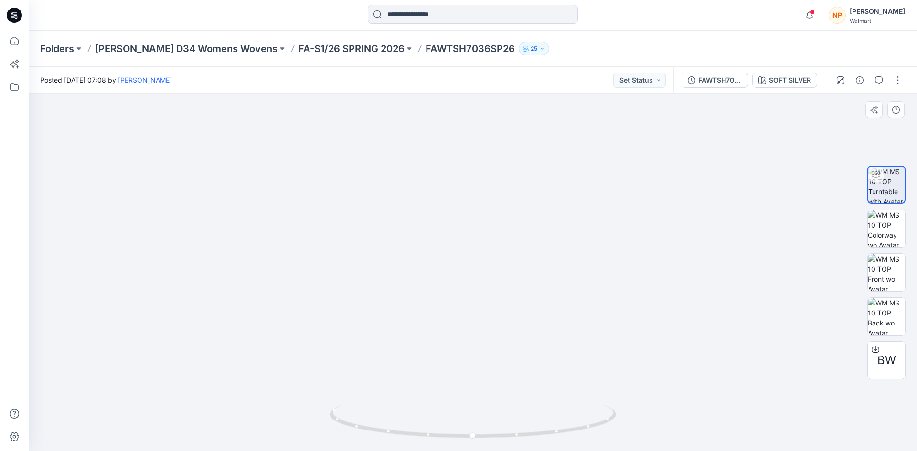
drag, startPoint x: 475, startPoint y: 183, endPoint x: 460, endPoint y: 287, distance: 105.6
click at [462, 287] on img at bounding box center [473, 162] width 804 height 579
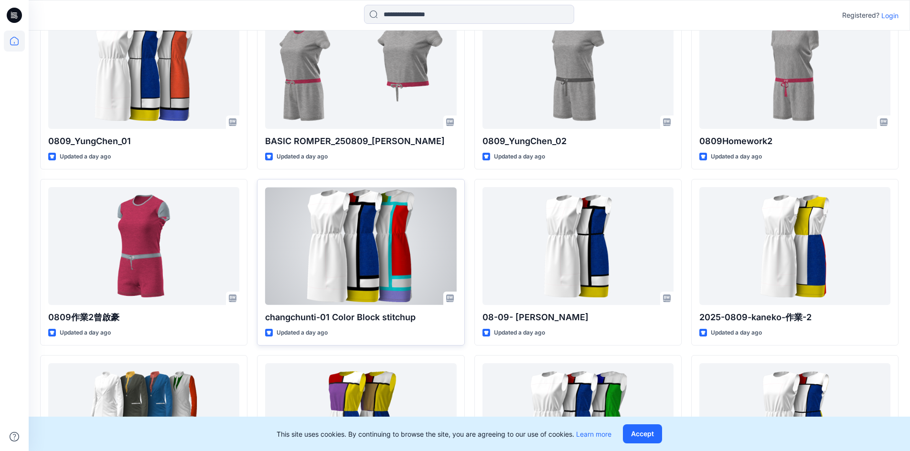
scroll to position [459, 0]
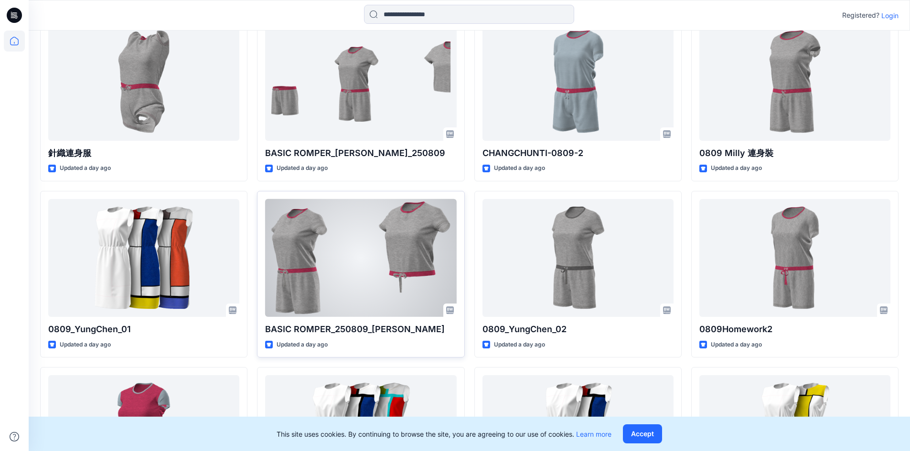
click at [392, 273] on div at bounding box center [360, 258] width 191 height 118
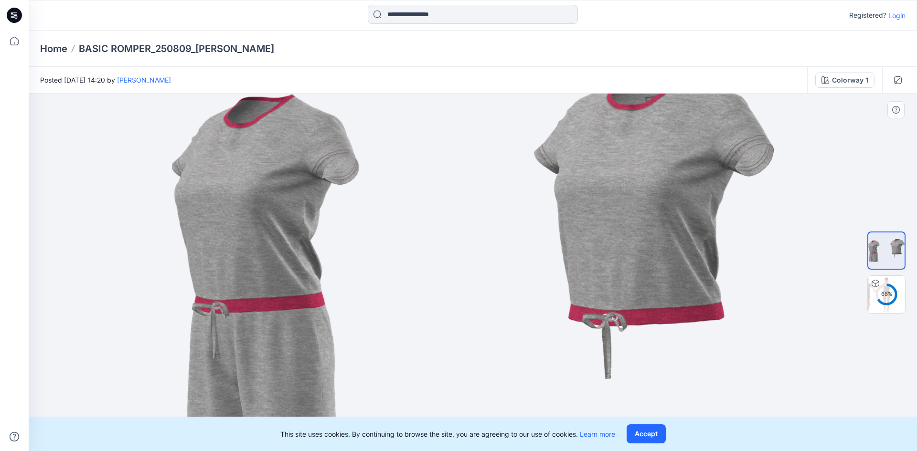
drag, startPoint x: 319, startPoint y: 293, endPoint x: 333, endPoint y: 281, distance: 18.0
click at [333, 281] on img at bounding box center [473, 261] width 602 height 381
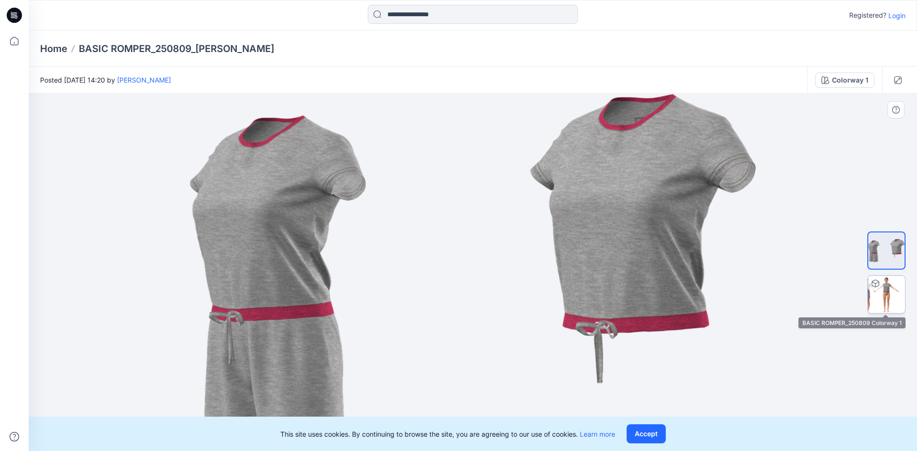
click at [888, 290] on img at bounding box center [886, 294] width 37 height 37
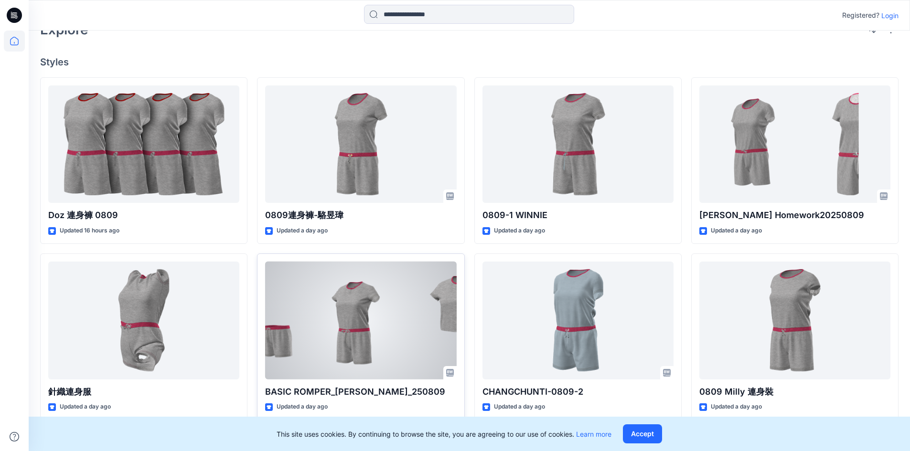
scroll to position [172, 0]
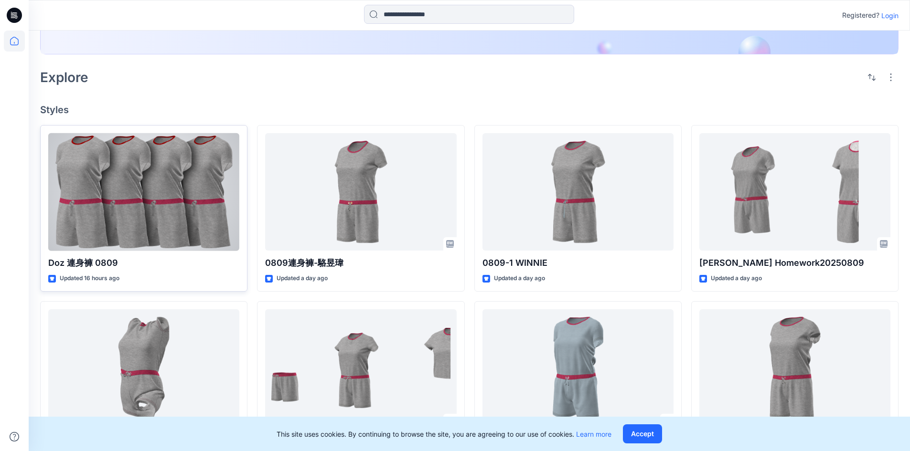
click at [168, 177] on div at bounding box center [143, 192] width 191 height 118
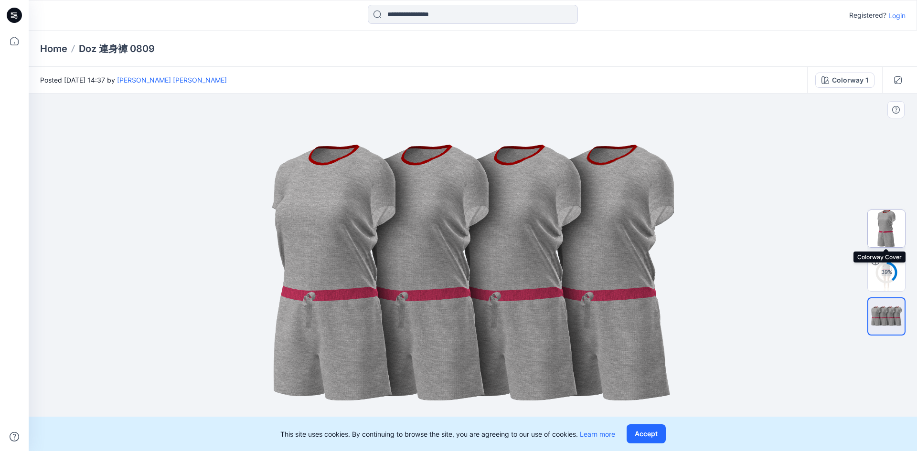
click at [886, 226] on img at bounding box center [886, 228] width 37 height 37
